Goal: Task Accomplishment & Management: Complete application form

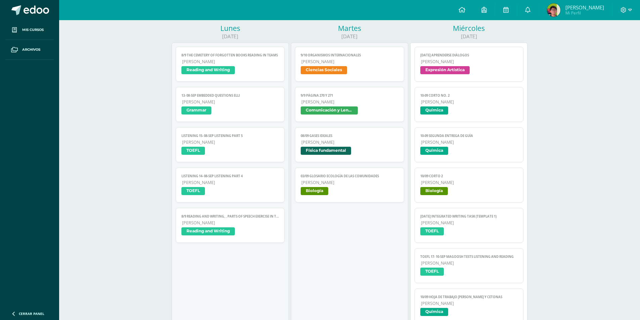
scroll to position [67, 0]
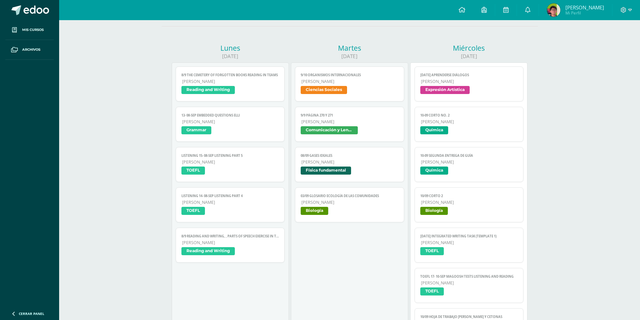
click at [560, 12] on img at bounding box center [553, 9] width 13 height 13
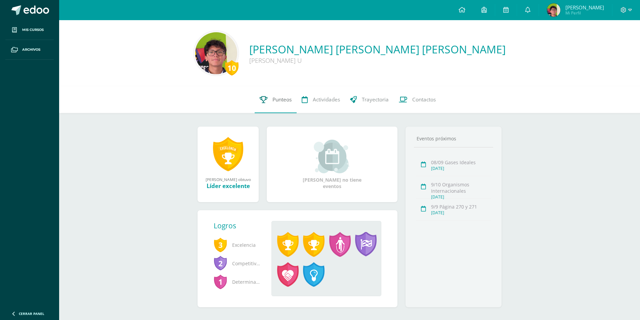
click at [271, 99] on link "Punteos" at bounding box center [276, 99] width 42 height 27
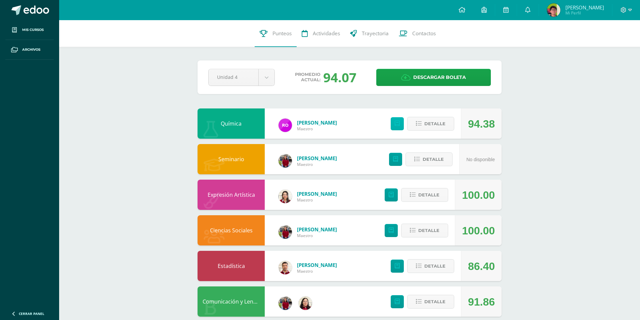
click at [395, 126] on icon at bounding box center [397, 124] width 5 height 6
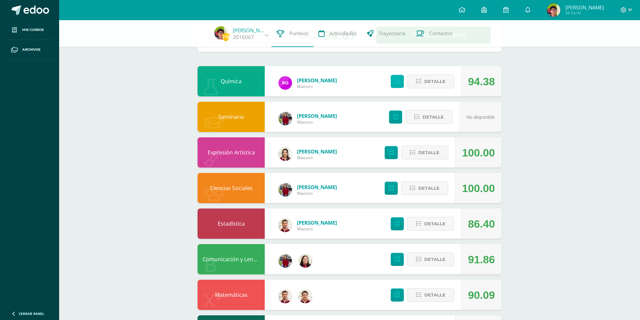
scroll to position [101, 0]
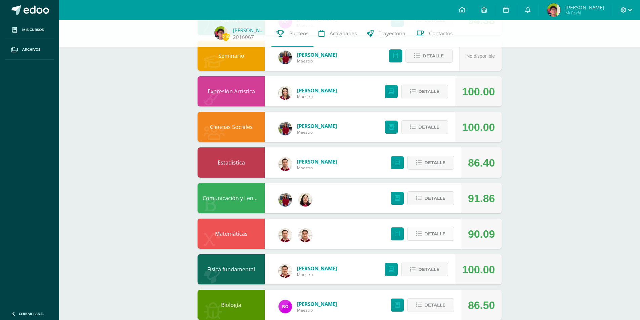
click at [425, 232] on span "Detalle" at bounding box center [434, 234] width 21 height 12
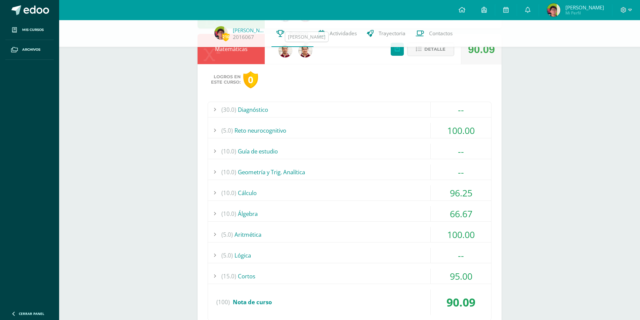
scroll to position [302, 0]
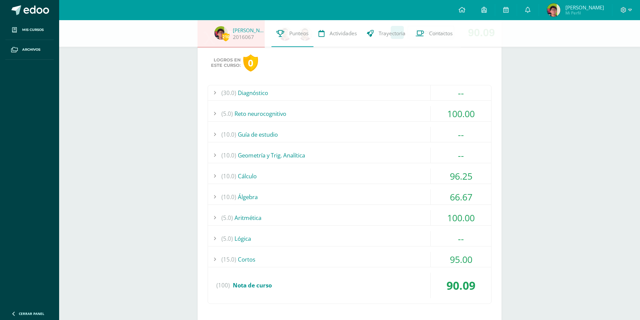
click at [341, 196] on div "(10.0) Álgebra" at bounding box center [349, 196] width 283 height 15
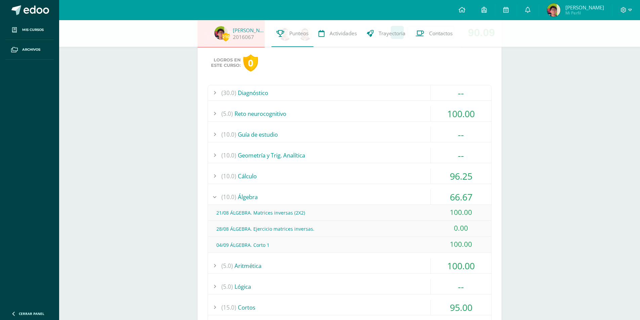
click at [341, 196] on div "(10.0) Álgebra" at bounding box center [349, 196] width 283 height 15
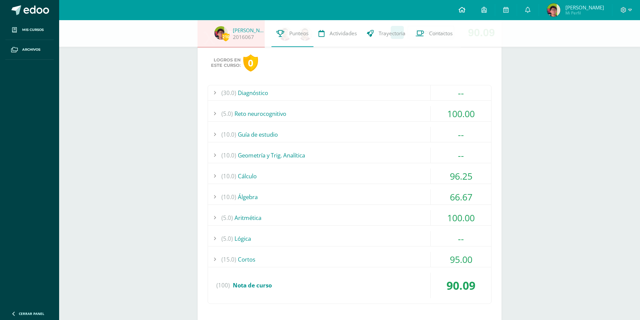
click at [473, 12] on link at bounding box center [462, 10] width 23 height 20
click at [469, 14] on link at bounding box center [462, 10] width 23 height 20
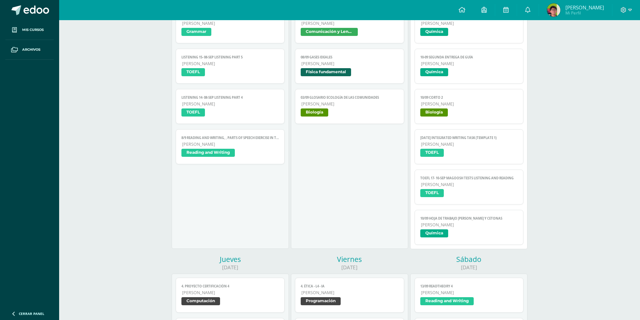
scroll to position [168, 0]
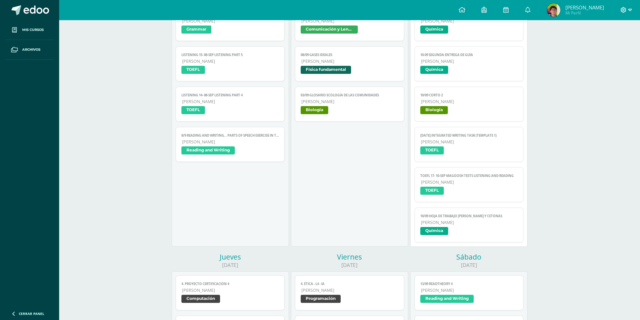
click at [628, 9] on icon at bounding box center [630, 10] width 4 height 6
click at [600, 44] on span "Cerrar sesión" at bounding box center [609, 46] width 30 height 6
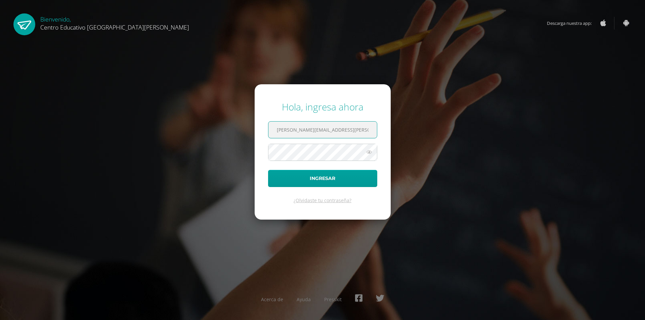
click at [308, 128] on input "byron.morales@centroeducativoelvalle.edu.gt" at bounding box center [322, 130] width 109 height 16
type input "giovanni.bravo@centroeducativoelvalle.edu.gt"
click at [268, 170] on button "Ingresar" at bounding box center [322, 178] width 109 height 17
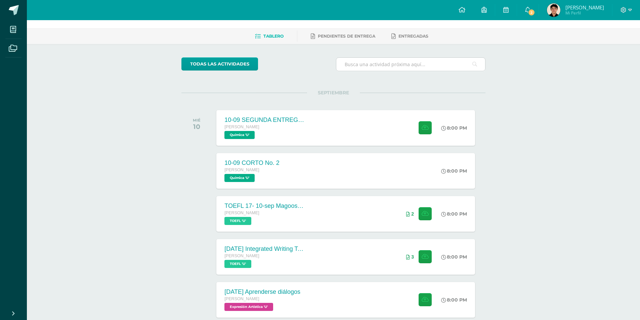
scroll to position [34, 0]
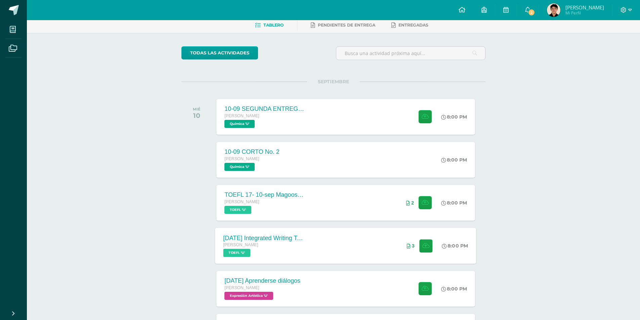
click at [338, 232] on div "10 sep Integrated Writing Task (Template 1) Quinto Bachillerato TOEFL 'U' 8:00 …" at bounding box center [345, 246] width 261 height 36
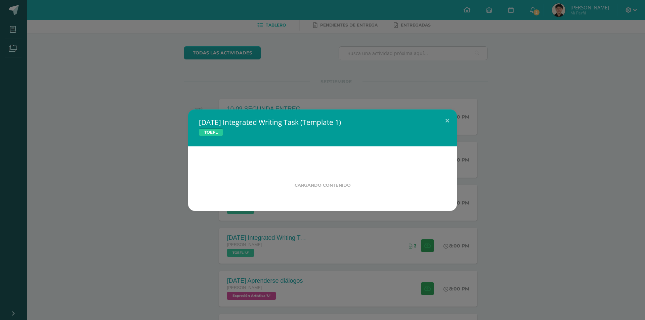
click at [87, 159] on div "10 sep Integrated Writing Task (Template 1) TOEFL Cargando contenido" at bounding box center [323, 160] width 640 height 101
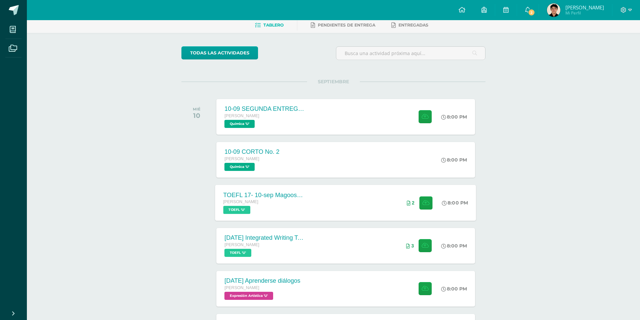
click at [263, 208] on div "Quinto Bachillerato TOEFL 'U'" at bounding box center [263, 206] width 81 height 15
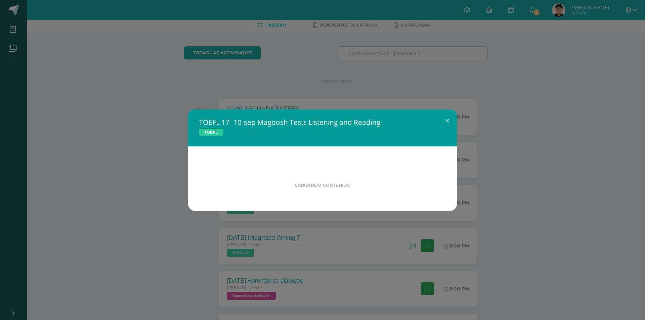
click at [98, 137] on div "TOEFL 17- 10-sep Magoosh Tests Listening and Reading TOEFL Cargando contenido" at bounding box center [323, 160] width 640 height 101
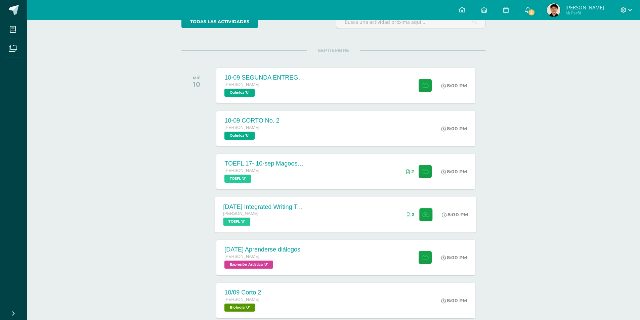
scroll to position [105, 0]
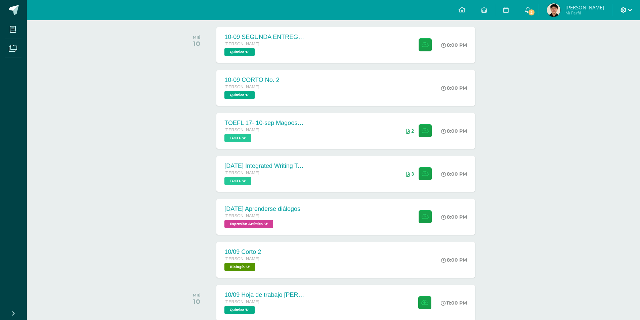
click at [622, 11] on icon at bounding box center [624, 10] width 6 height 6
click at [607, 50] on link "Cerrar sesión" at bounding box center [605, 46] width 53 height 10
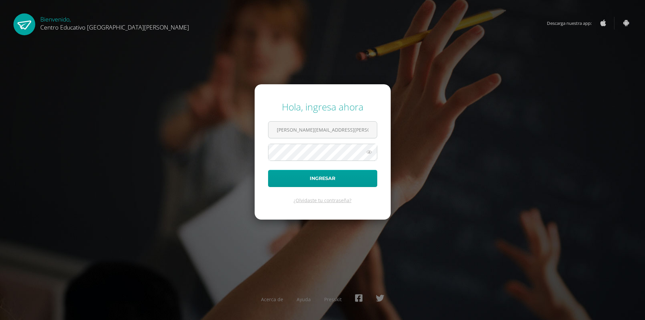
type input "carlos.aldana@centroeducativoelvalle.edu.gt"
click at [268, 170] on button "Ingresar" at bounding box center [322, 178] width 109 height 17
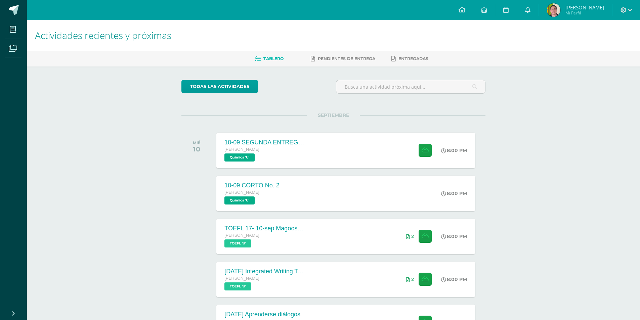
scroll to position [34, 0]
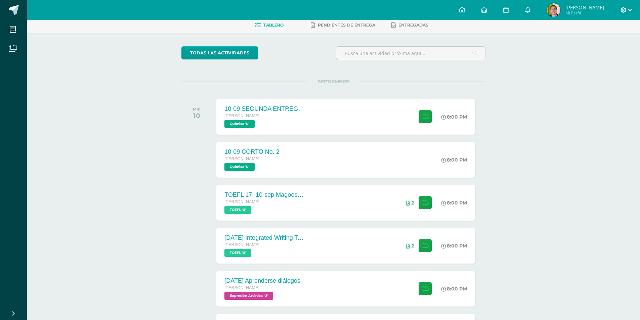
click at [628, 12] on span at bounding box center [626, 9] width 11 height 7
click at [599, 47] on span "Cerrar sesión" at bounding box center [609, 46] width 30 height 6
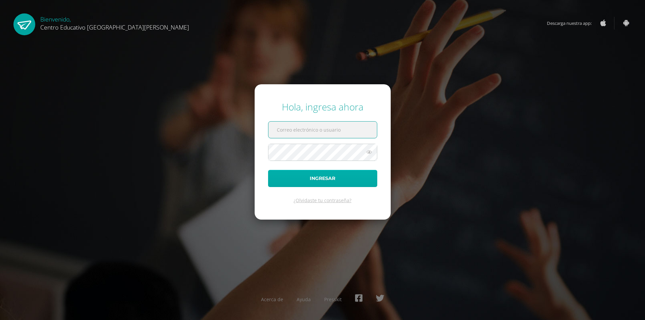
type input "[PERSON_NAME][EMAIL_ADDRESS][PERSON_NAME][DOMAIN_NAME][PERSON_NAME]"
click at [313, 180] on button "Ingresar" at bounding box center [322, 178] width 109 height 17
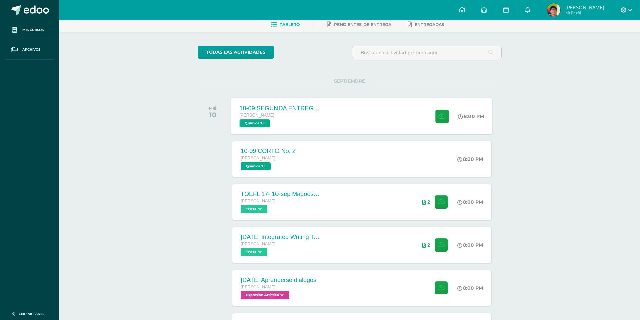
scroll to position [67, 0]
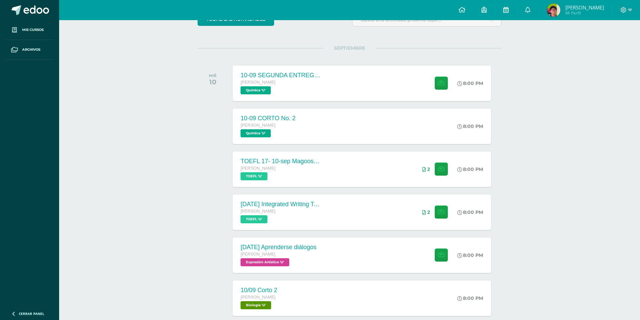
click at [509, 12] on icon at bounding box center [505, 10] width 5 height 6
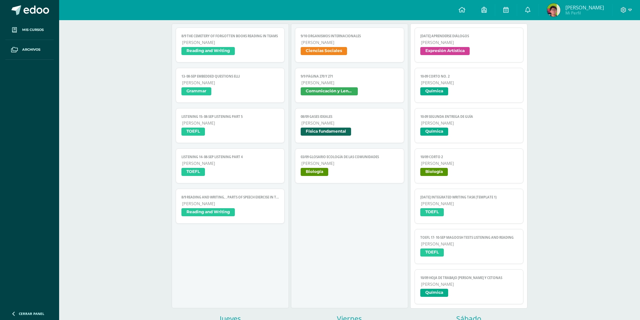
scroll to position [101, 0]
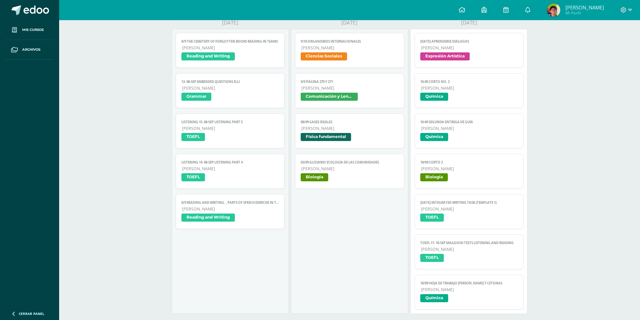
click at [559, 14] on img at bounding box center [553, 9] width 13 height 13
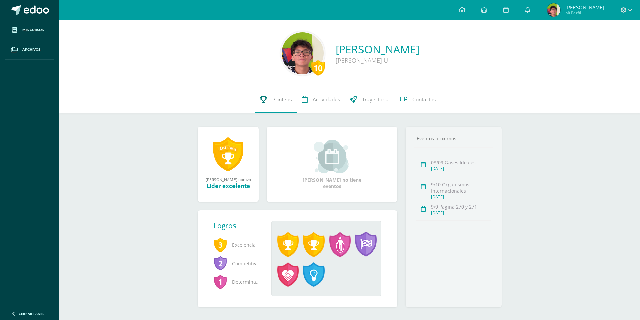
click at [276, 99] on span "Punteos" at bounding box center [281, 99] width 19 height 7
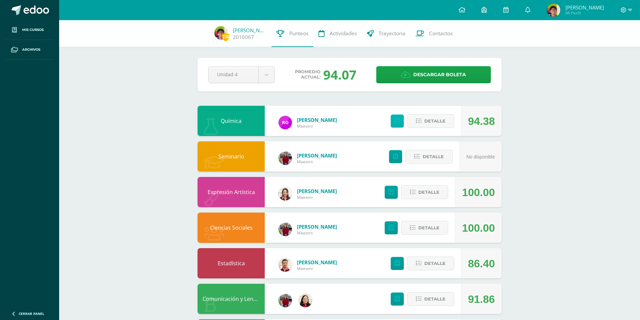
click at [397, 120] on icon at bounding box center [397, 121] width 5 height 6
click at [627, 11] on span at bounding box center [626, 9] width 11 height 7
click at [607, 46] on span "Cerrar sesión" at bounding box center [609, 46] width 30 height 6
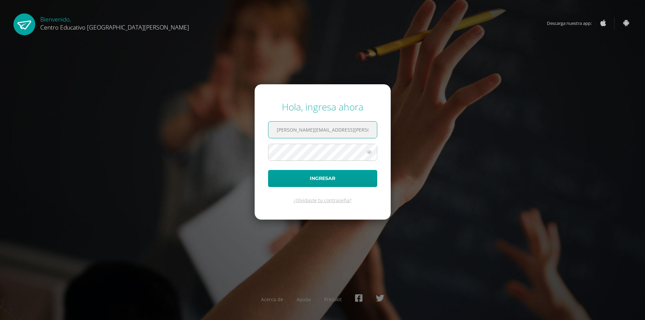
click at [308, 132] on input "byron.morales@centroeducativoelvalle.edu.gt" at bounding box center [322, 130] width 109 height 16
type input "carlos.aldana@centroeducativoelvalle.edu.gt"
click at [268, 170] on button "Ingresar" at bounding box center [322, 178] width 109 height 17
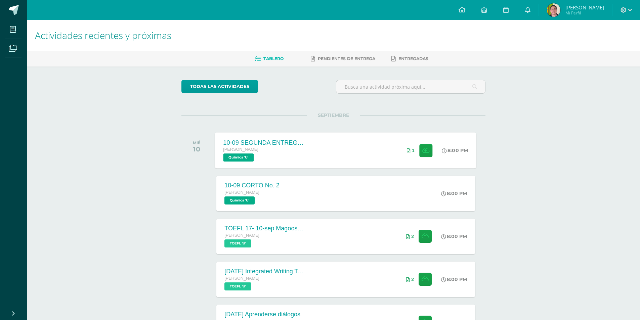
click at [353, 151] on div "10-09 SEGUNDA ENTREGA DE GUÍA [PERSON_NAME] Química 'U' 8:00 PM 1 10-09 SEGUNDA…" at bounding box center [345, 150] width 261 height 36
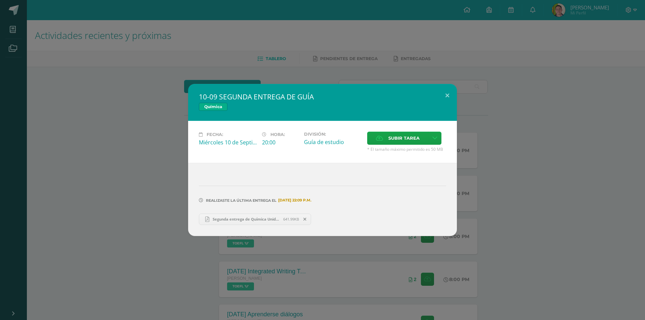
click at [256, 217] on span "Segunda entrega de Química Unidad 4.pdf" at bounding box center [246, 219] width 74 height 5
click at [462, 55] on div "10-09 SEGUNDA ENTREGA DE GUÍA Química Fecha: [DATE] Hora: 20:00 División: Acept…" at bounding box center [322, 160] width 645 height 320
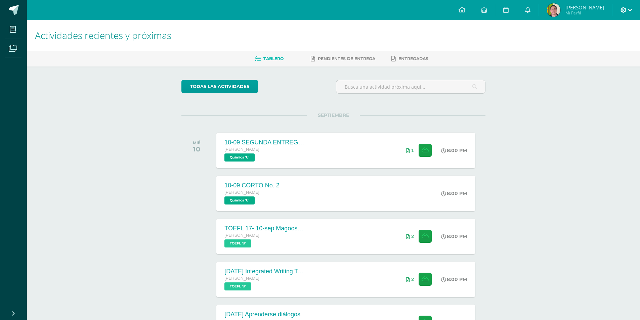
click at [624, 9] on icon at bounding box center [624, 10] width 6 height 6
drag, startPoint x: 604, startPoint y: 45, endPoint x: 504, endPoint y: 1, distance: 109.8
click at [604, 45] on span "Cerrar sesión" at bounding box center [609, 46] width 30 height 6
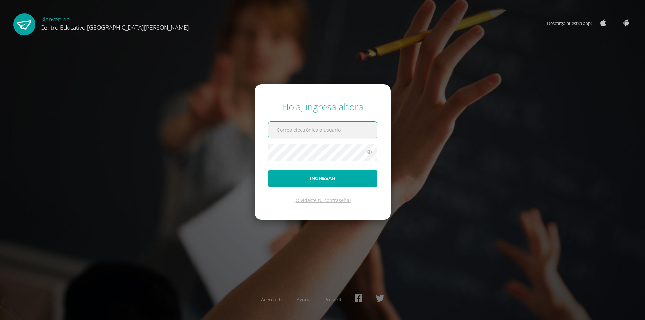
type input "byron.morales@centroeducativoelvalle.edu.gt"
click at [309, 185] on button "Ingresar" at bounding box center [322, 178] width 109 height 17
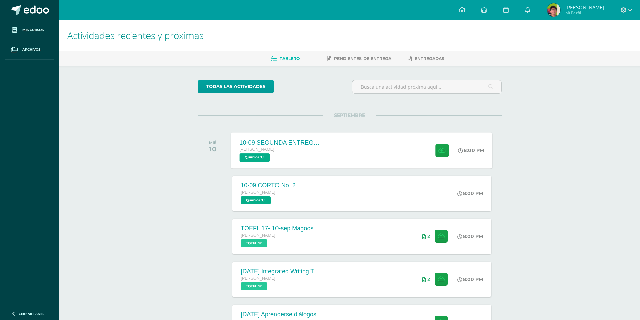
click at [368, 159] on div "10-09 SEGUNDA ENTREGA DE GUÍA Quinto Bachillerato Química 'U' 8:00 PM 10-09 SEG…" at bounding box center [361, 150] width 261 height 36
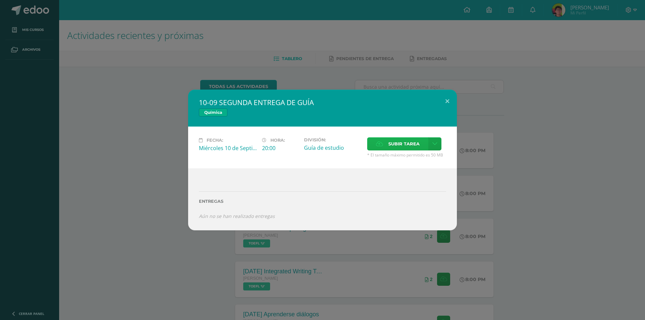
click at [372, 142] on label "Subir tarea" at bounding box center [397, 143] width 61 height 13
click at [0, 0] on input "Subir tarea" at bounding box center [0, 0] width 0 height 0
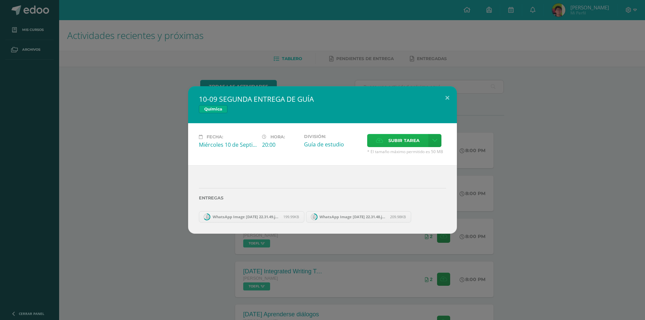
click at [405, 137] on span "Subir tarea" at bounding box center [403, 140] width 31 height 12
click at [0, 0] on input "Subir tarea" at bounding box center [0, 0] width 0 height 0
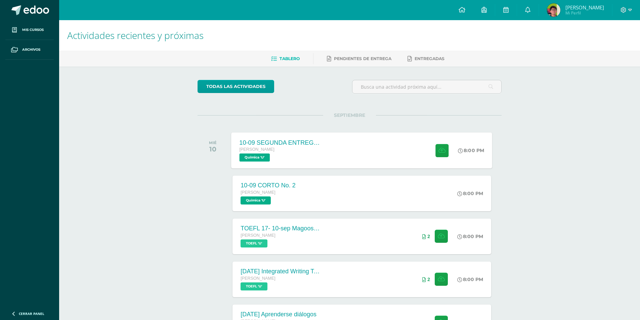
click at [309, 143] on div "10-09 SEGUNDA ENTREGA DE GUÍA" at bounding box center [280, 142] width 81 height 7
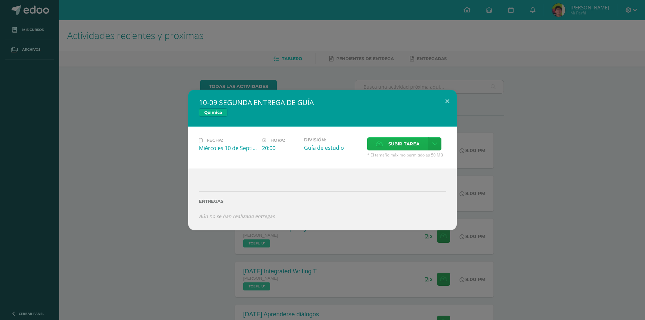
click at [391, 149] on span "Subir tarea" at bounding box center [403, 144] width 31 height 12
click at [0, 0] on input "Subir tarea" at bounding box center [0, 0] width 0 height 0
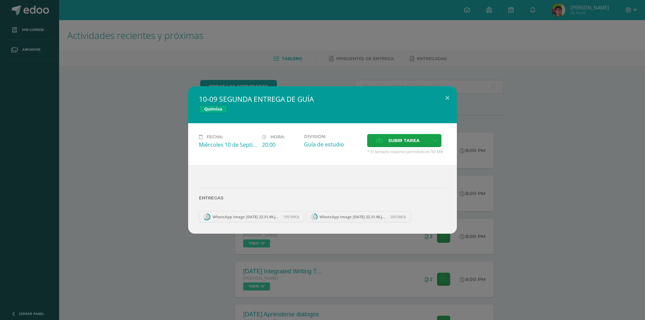
click at [624, 237] on div "10-09 SEGUNDA ENTREGA DE GUÍA Química Fecha: Miércoles 10 de Septiembre Hora: 2…" at bounding box center [322, 160] width 645 height 320
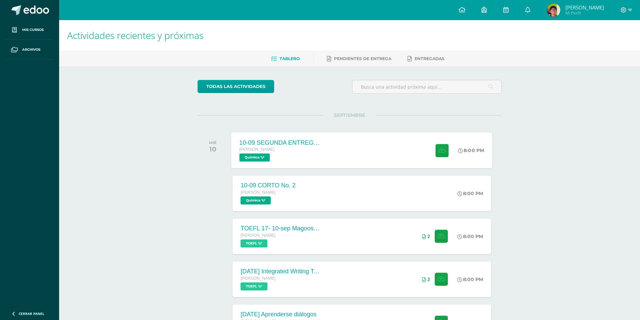
click at [399, 148] on div "10-09 SEGUNDA ENTREGA DE GUÍA Quinto Bachillerato Química 'U' 8:00 PM 10-09 SEG…" at bounding box center [361, 150] width 261 height 36
